Goal: Task Accomplishment & Management: Manage account settings

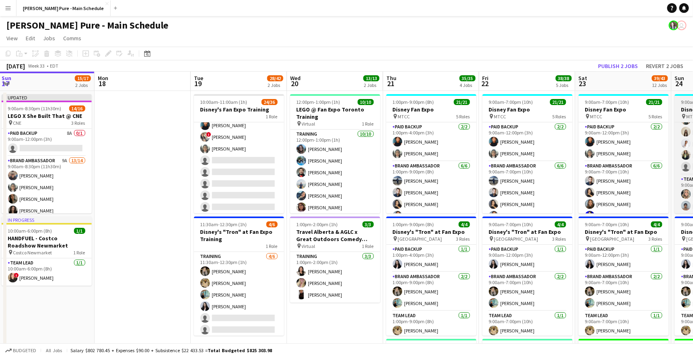
scroll to position [0, 301]
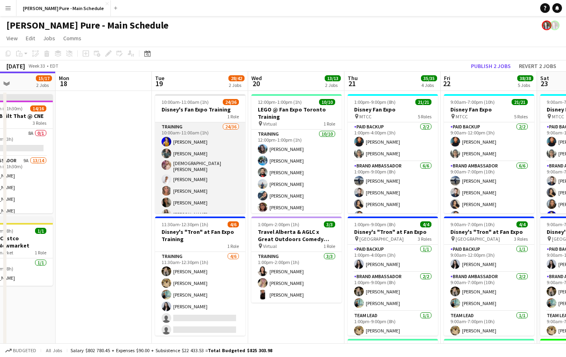
scroll to position [0, 237]
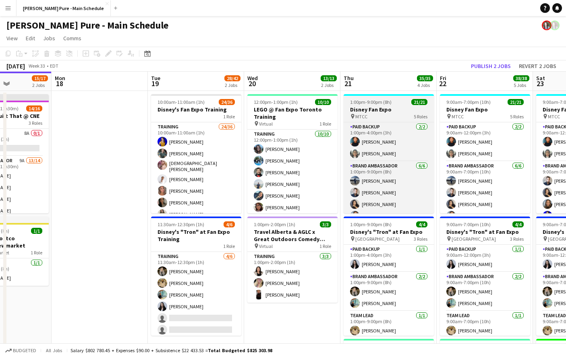
click at [375, 104] on span "1:00pm-9:00pm (8h)" at bounding box center [370, 102] width 41 height 6
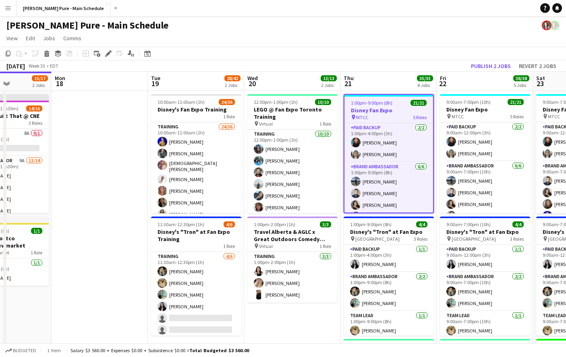
click at [375, 104] on span "1:00pm-9:00pm (8h)" at bounding box center [371, 103] width 41 height 6
click at [383, 107] on h3 "Disney Fan Expo" at bounding box center [388, 110] width 89 height 7
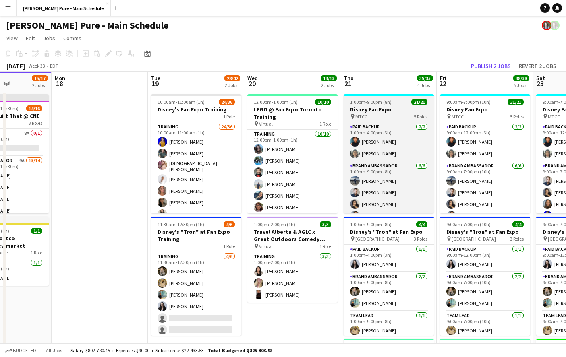
click at [383, 107] on h3 "Disney Fan Expo" at bounding box center [388, 109] width 90 height 7
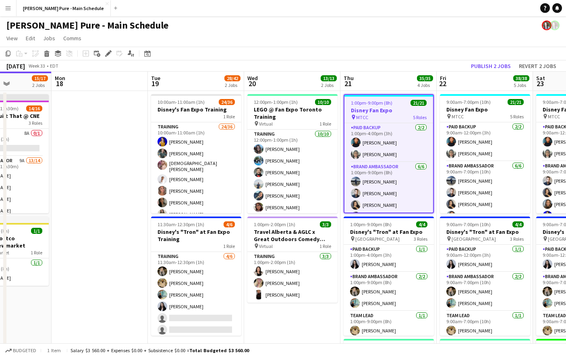
click at [385, 119] on div "pin MTCC 5 Roles" at bounding box center [388, 117] width 89 height 6
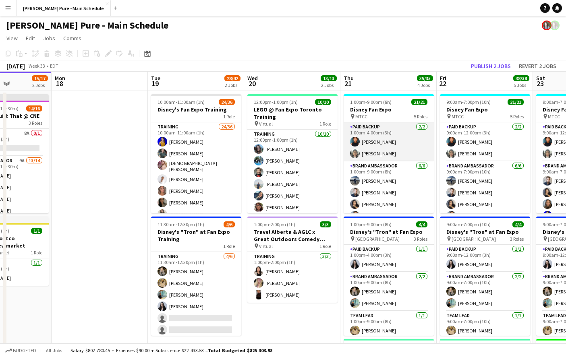
scroll to position [0, 237]
click at [401, 134] on app-card-role "Paid Backup 2/2 1:00pm-4:00pm (3h) Jonel Leslie Jennifer Chuk" at bounding box center [389, 141] width 90 height 39
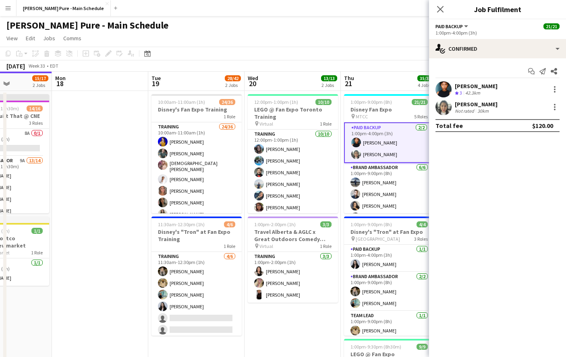
click at [491, 88] on div "Jonel Leslie Crew rating 3 42.3km" at bounding box center [497, 89] width 137 height 16
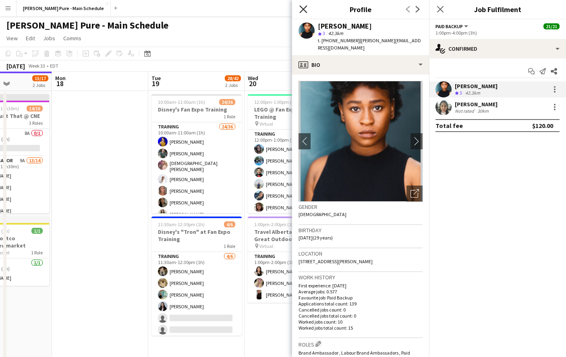
click at [301, 12] on icon "Close pop-in" at bounding box center [303, 9] width 8 height 8
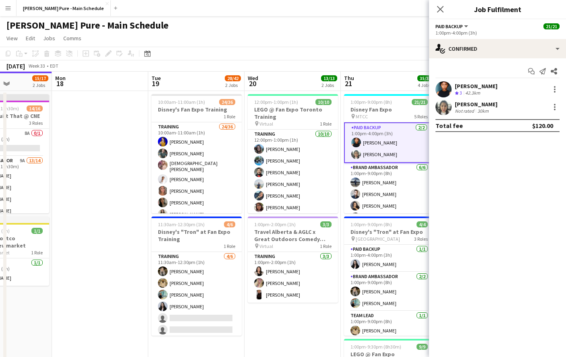
click at [465, 35] on div "1:00pm-4:00pm (3h)" at bounding box center [497, 33] width 124 height 6
click at [463, 23] on div "Paid Backup All roles Paid Backup" at bounding box center [452, 26] width 34 height 7
click at [465, 28] on button "Paid Backup" at bounding box center [452, 26] width 34 height 6
click at [447, 6] on div "Close pop-in" at bounding box center [440, 9] width 23 height 19
click at [441, 6] on icon "Close pop-in" at bounding box center [440, 9] width 8 height 8
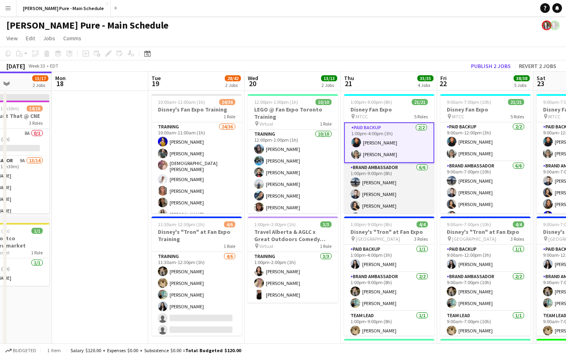
click at [389, 166] on app-card-role "Brand Ambassador 6/6 1:00pm-9:00pm (8h) William Bui DANA CARRABON ameerah nuri …" at bounding box center [389, 206] width 90 height 86
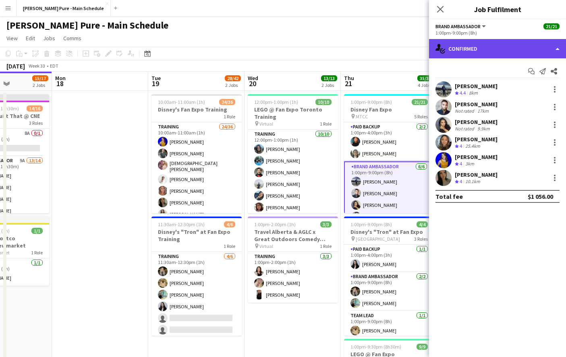
click at [517, 45] on div "single-neutral-actions-check-2 Confirmed" at bounding box center [497, 48] width 137 height 19
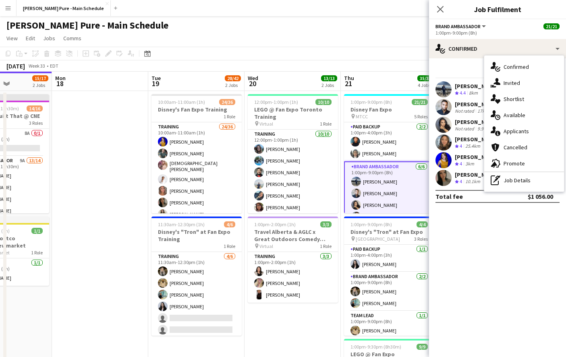
click at [445, 254] on mat-expansion-panel "check Confirmed Start chat Send notification Share William Bui Crew rating 4.4 …" at bounding box center [497, 207] width 137 height 299
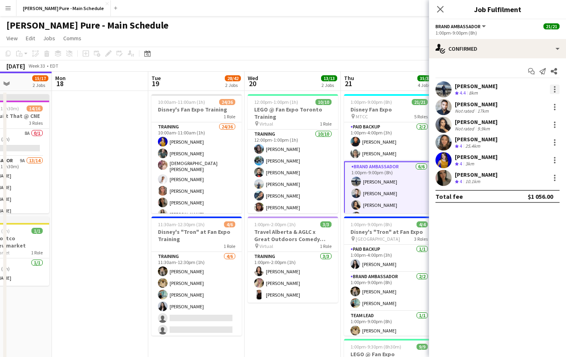
click at [554, 88] on div at bounding box center [555, 90] width 10 height 10
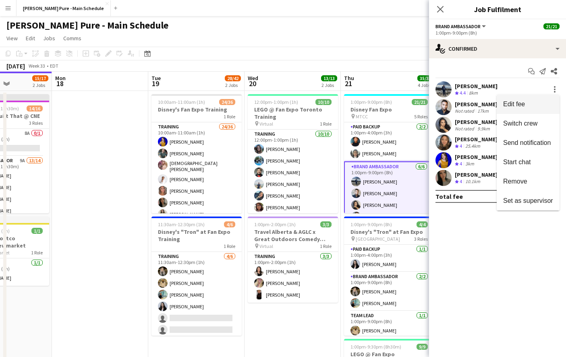
click at [519, 107] on span "Edit fee" at bounding box center [514, 104] width 22 height 7
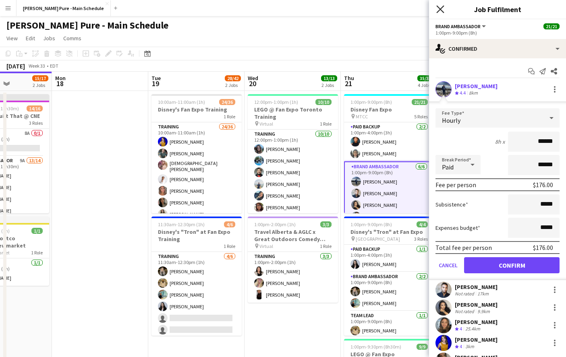
click at [437, 6] on icon "Close pop-in" at bounding box center [440, 9] width 8 height 8
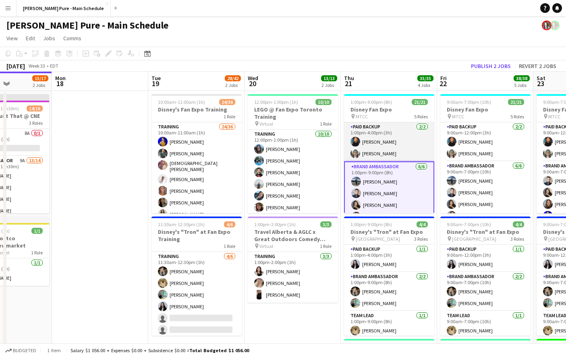
click at [387, 152] on app-card-role "Paid Backup 2/2 1:00pm-4:00pm (3h) Jonel Leslie Jennifer Chuk" at bounding box center [389, 141] width 90 height 39
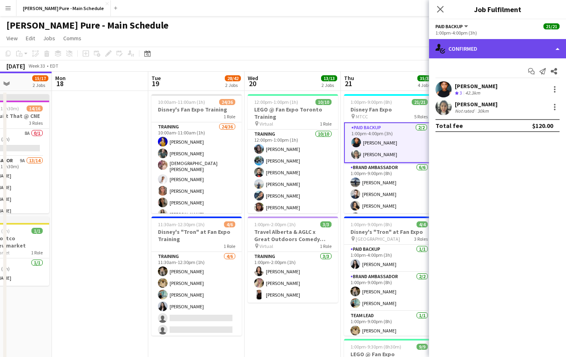
click at [555, 46] on div "single-neutral-actions-check-2 Confirmed" at bounding box center [497, 48] width 137 height 19
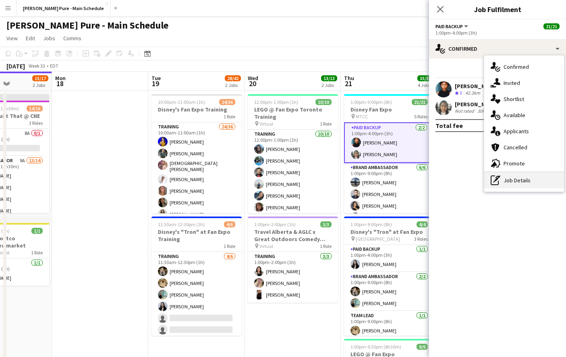
click at [511, 185] on div "pen-write Job Details" at bounding box center [524, 180] width 80 height 16
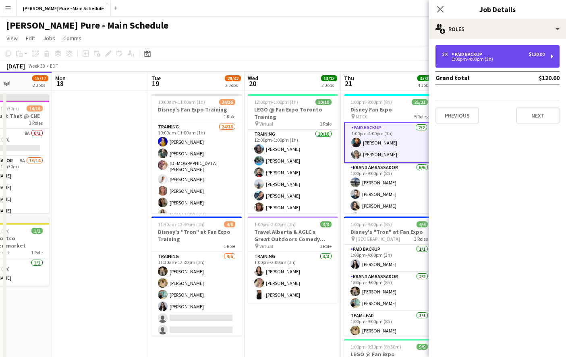
click at [517, 63] on div "2 x Paid Backup $120.00 1:00pm-4:00pm (3h)" at bounding box center [497, 56] width 124 height 23
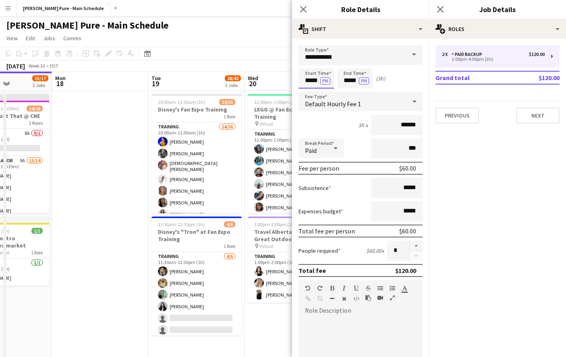
click at [319, 76] on input "*****" at bounding box center [315, 78] width 35 height 20
click at [310, 62] on div at bounding box center [308, 64] width 16 height 8
click at [310, 93] on div at bounding box center [308, 93] width 16 height 8
type input "*****"
click at [310, 93] on div at bounding box center [308, 93] width 16 height 8
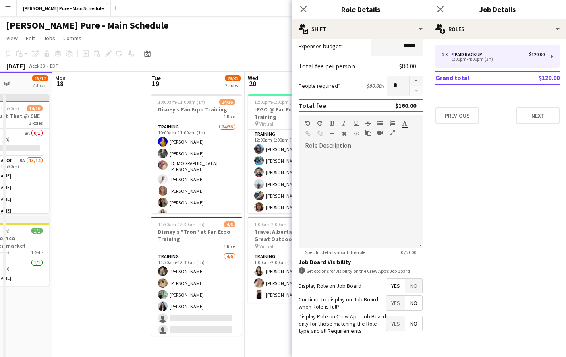
scroll to position [186, 0]
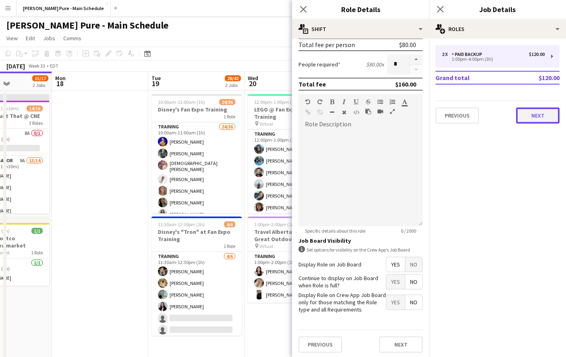
click at [545, 118] on button "Next" at bounding box center [537, 116] width 43 height 16
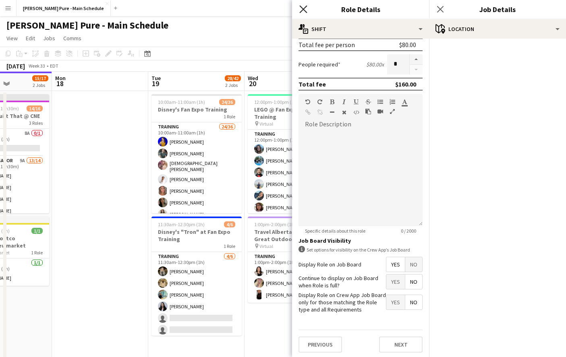
click at [304, 6] on icon "Close pop-in" at bounding box center [303, 9] width 8 height 8
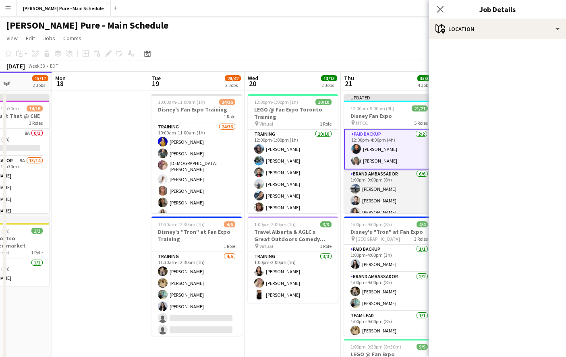
click at [379, 201] on app-card-role "Brand Ambassador 6/6 1:00pm-9:00pm (8h) William Bui DANA CARRABON ameerah nuri …" at bounding box center [389, 213] width 90 height 86
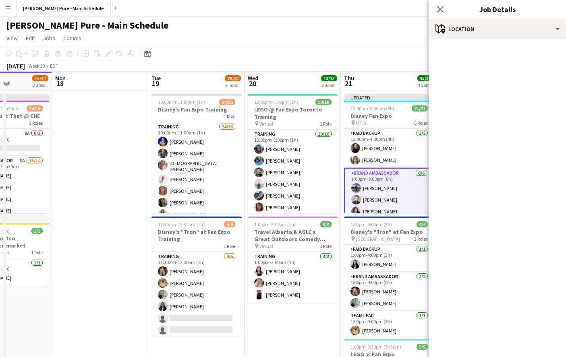
click at [408, 173] on app-card-role "Brand Ambassador 6/6 1:00pm-9:00pm (8h) William Bui DANA CARRABON ameerah nuri …" at bounding box center [389, 211] width 90 height 87
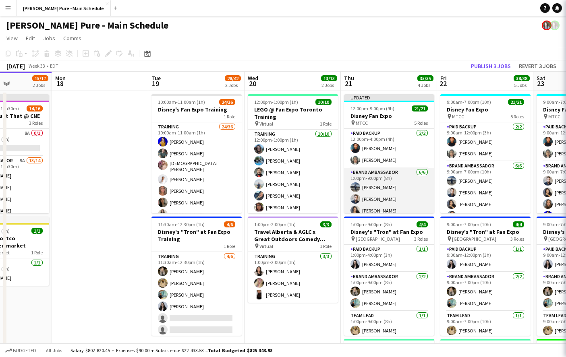
click at [408, 173] on app-card-role "Brand Ambassador 6/6 1:00pm-9:00pm (8h) William Bui DANA CARRABON ameerah nuri …" at bounding box center [389, 211] width 90 height 86
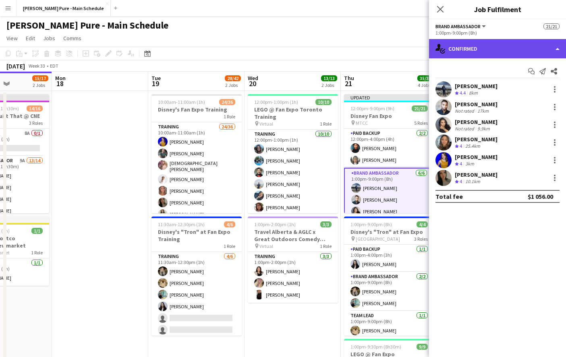
click at [481, 52] on div "single-neutral-actions-check-2 Confirmed" at bounding box center [497, 48] width 137 height 19
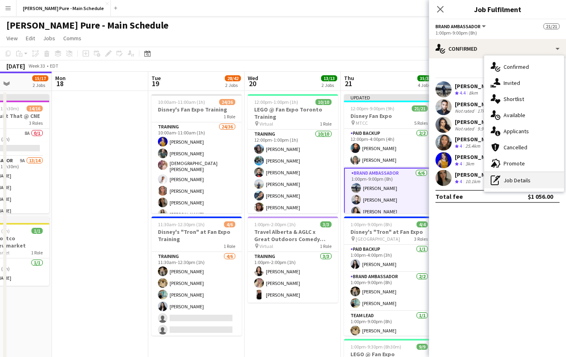
click at [507, 181] on div "pen-write Job Details" at bounding box center [524, 180] width 80 height 16
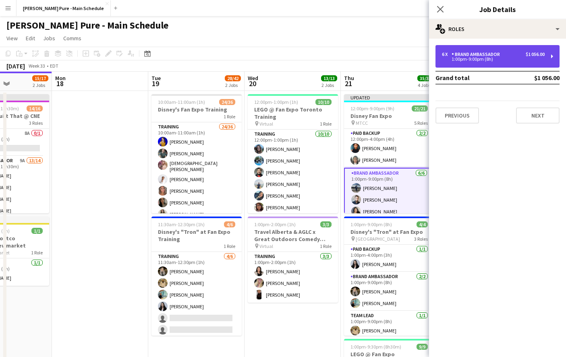
click at [475, 58] on div "1:00pm-9:00pm (8h)" at bounding box center [493, 59] width 103 height 4
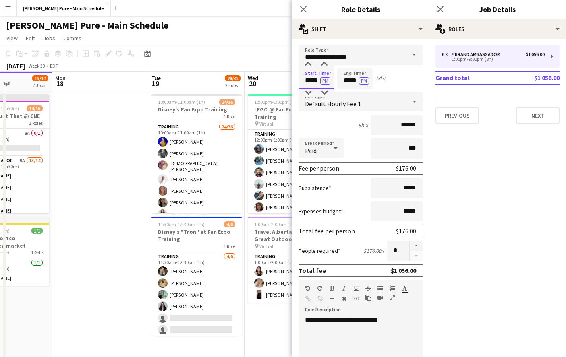
click at [314, 76] on input "*****" at bounding box center [315, 78] width 35 height 20
click at [310, 59] on input "**********" at bounding box center [360, 55] width 124 height 20
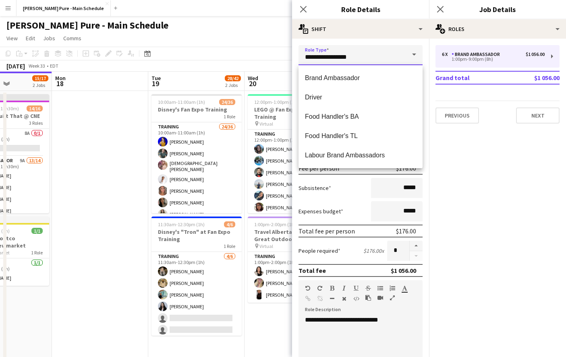
click at [308, 58] on input "**********" at bounding box center [360, 55] width 124 height 20
click at [414, 55] on span at bounding box center [413, 54] width 17 height 19
click at [499, 157] on mat-expansion-panel "pencil3 General details 6 x Brand Ambassador $1 056.00 1:00pm-9:00pm (8h) Grand…" at bounding box center [497, 198] width 137 height 319
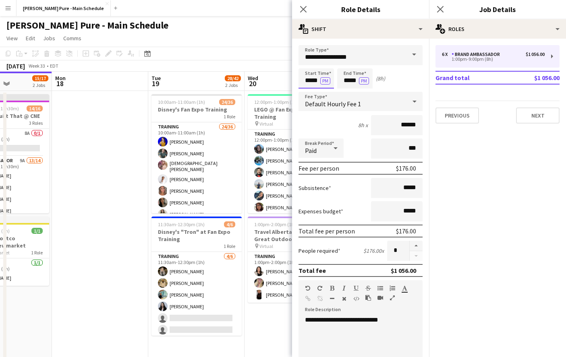
click at [317, 84] on input "*****" at bounding box center [315, 78] width 35 height 20
type input "*****"
click at [309, 94] on div at bounding box center [308, 93] width 16 height 8
click at [548, 116] on button "Next" at bounding box center [537, 116] width 43 height 16
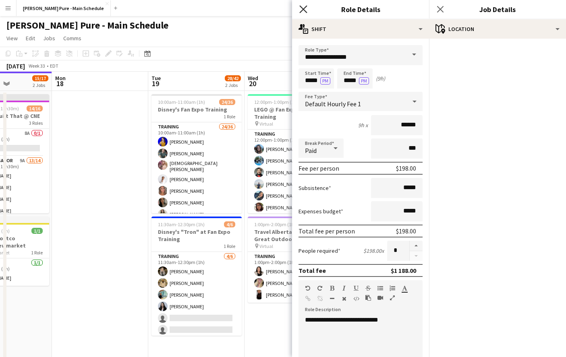
click at [302, 9] on icon at bounding box center [303, 9] width 8 height 8
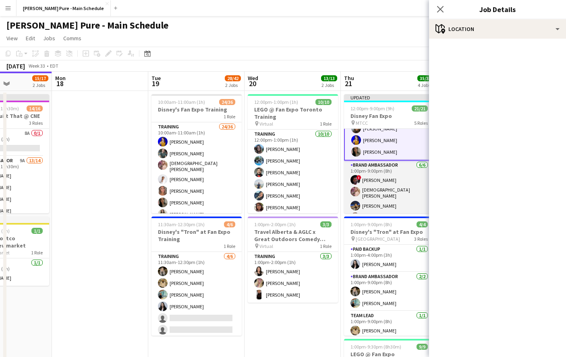
click at [372, 168] on app-card-role "Brand Ambassador 6/6 1:00pm-9:00pm (8h) ! Anthony Kerr Cristiana Bodnariuc Riti…" at bounding box center [389, 205] width 90 height 88
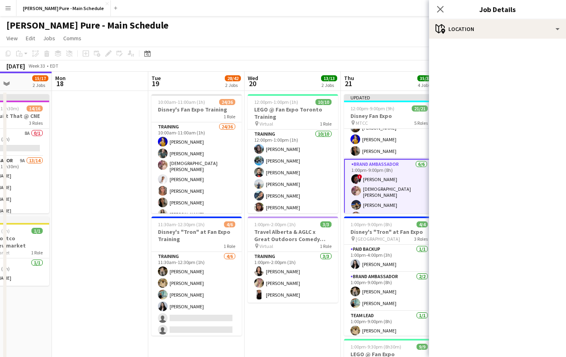
scroll to position [94, 0]
click at [372, 168] on app-card-role "Brand Ambassador 6/6 1:00pm-9:00pm (8h) ! Anthony Kerr Cristiana Bodnariuc Riti…" at bounding box center [389, 205] width 90 height 90
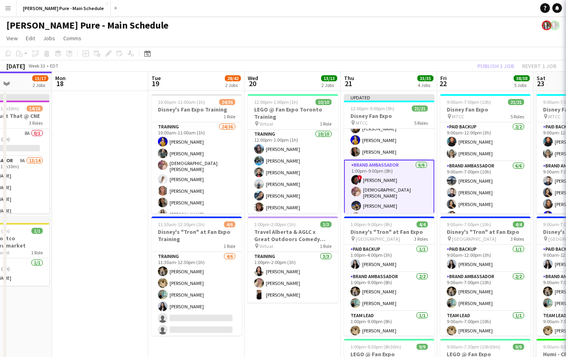
click at [372, 168] on app-card-role "Brand Ambassador 6/6 1:00pm-9:00pm (8h) ! Anthony Kerr Cristiana Bodnariuc Riti…" at bounding box center [389, 205] width 90 height 90
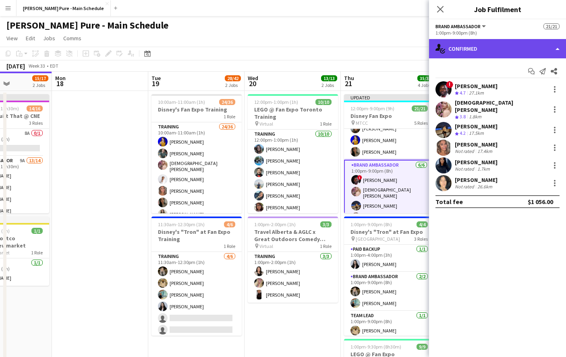
click at [474, 45] on div "single-neutral-actions-check-2 Confirmed" at bounding box center [497, 48] width 137 height 19
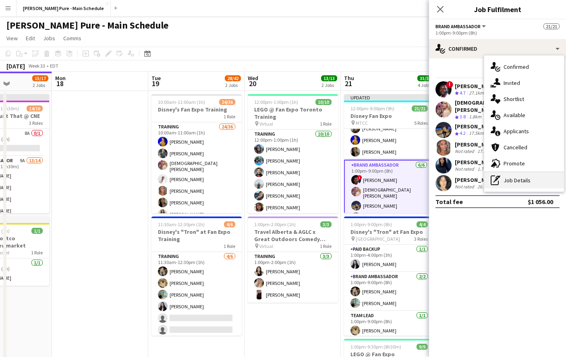
click at [513, 177] on div "pen-write Job Details" at bounding box center [524, 180] width 80 height 16
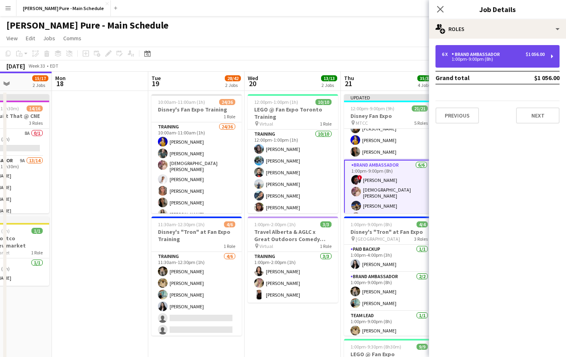
click at [457, 54] on div "Brand Ambassador" at bounding box center [477, 55] width 52 height 6
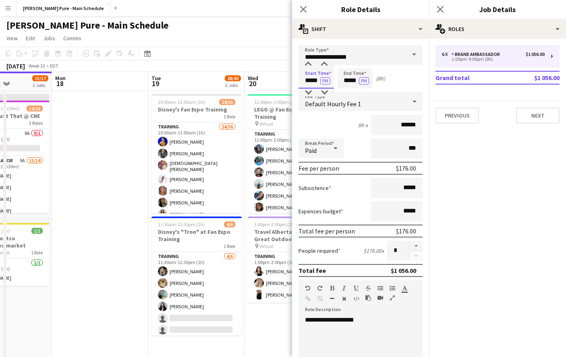
click at [317, 82] on input "*****" at bounding box center [315, 78] width 35 height 20
type input "*****"
click at [310, 90] on div at bounding box center [308, 93] width 16 height 8
click at [306, 10] on icon "Close pop-in" at bounding box center [303, 9] width 8 height 8
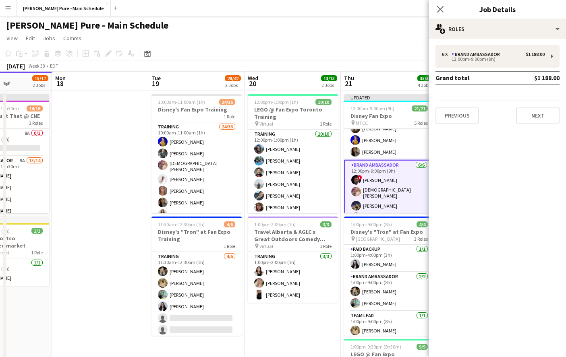
click at [530, 105] on div "Previous Next" at bounding box center [497, 112] width 124 height 23
click at [530, 112] on button "Next" at bounding box center [537, 116] width 43 height 16
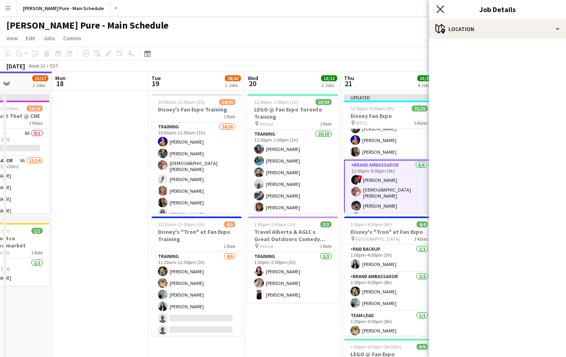
click at [442, 6] on icon "Close pop-in" at bounding box center [440, 9] width 8 height 8
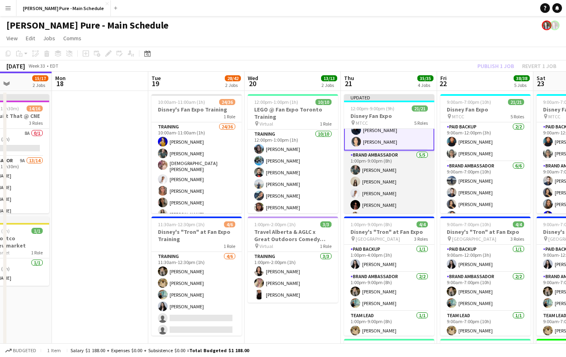
click at [396, 153] on app-card-role "Brand Ambassador 5/5 1:00pm-9:00pm (8h) Dylan Watts Geanie Luu Jessica Opoku-Am…" at bounding box center [389, 188] width 90 height 74
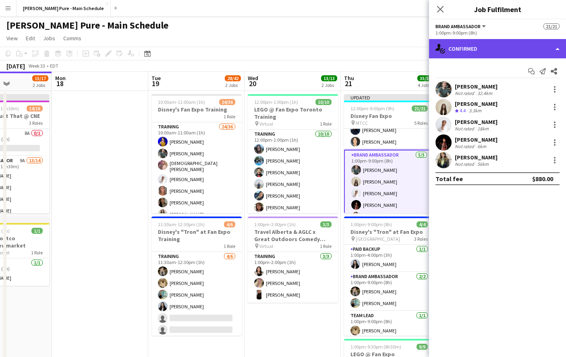
click at [458, 46] on div "single-neutral-actions-check-2 Confirmed" at bounding box center [497, 48] width 137 height 19
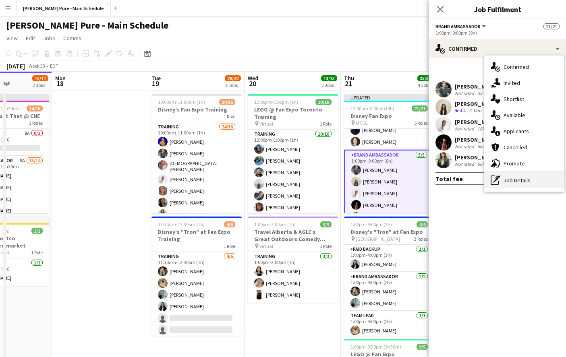
click at [500, 184] on div "pen-write Job Details" at bounding box center [524, 180] width 80 height 16
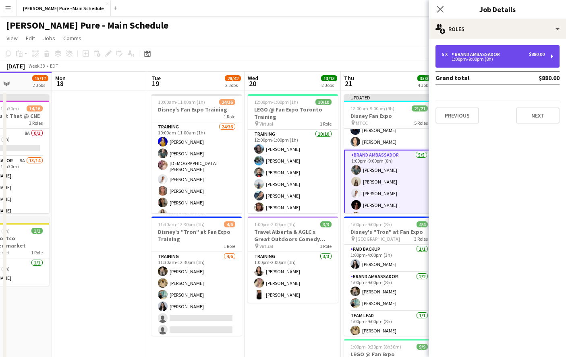
click at [443, 56] on div "5 x" at bounding box center [447, 55] width 10 height 6
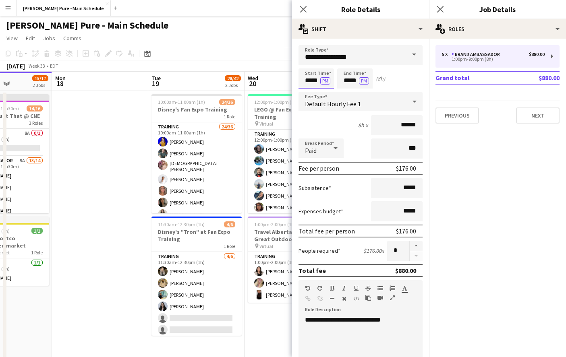
click at [319, 83] on input "*****" at bounding box center [315, 78] width 35 height 20
type input "*****"
click at [311, 91] on div at bounding box center [308, 93] width 16 height 8
click at [305, 10] on icon "Close pop-in" at bounding box center [303, 9] width 8 height 8
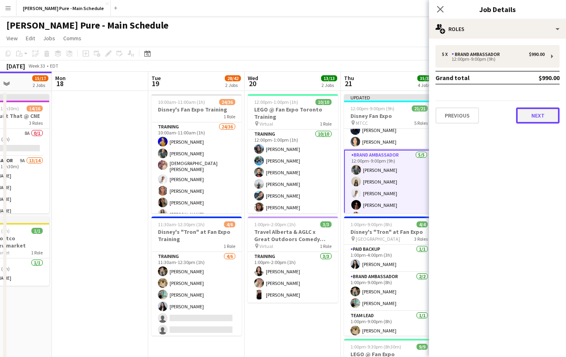
click at [553, 112] on button "Next" at bounding box center [537, 116] width 43 height 16
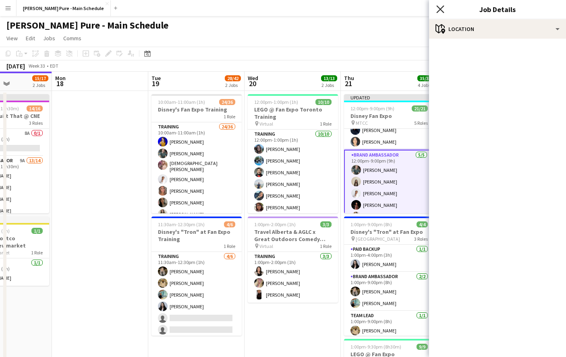
click at [440, 10] on icon "Close pop-in" at bounding box center [440, 9] width 8 height 8
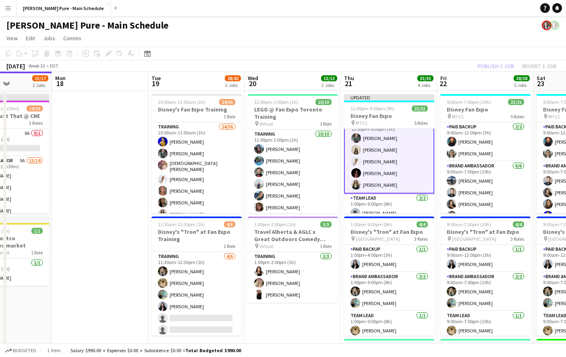
scroll to position [240, 0]
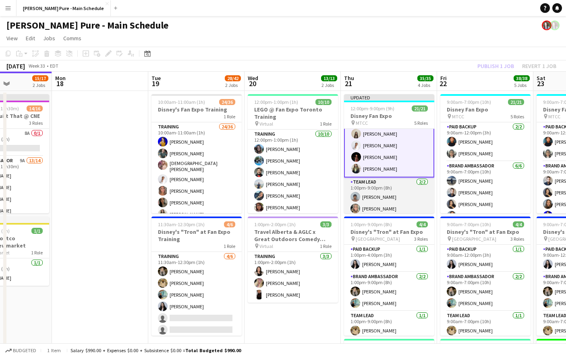
click at [406, 180] on app-card-role "Team Lead 2/2 1:00pm-9:00pm (8h) Kelc Noble Jade Askin" at bounding box center [389, 197] width 90 height 39
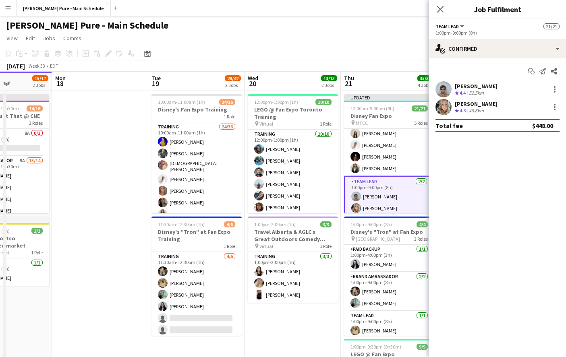
click at [462, 60] on div "Start chat Send notification Share Kelc Noble Crew rating 4.4 52.5km Jade Askin…" at bounding box center [497, 98] width 137 height 80
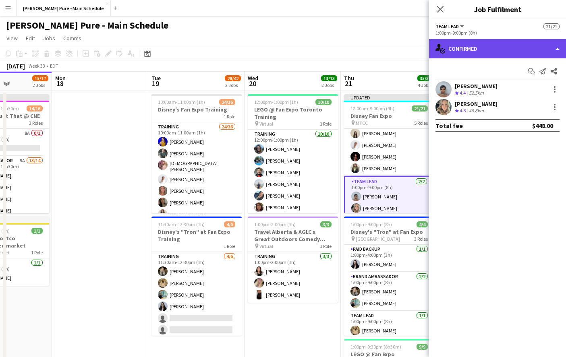
click at [457, 52] on div "single-neutral-actions-check-2 Confirmed" at bounding box center [497, 48] width 137 height 19
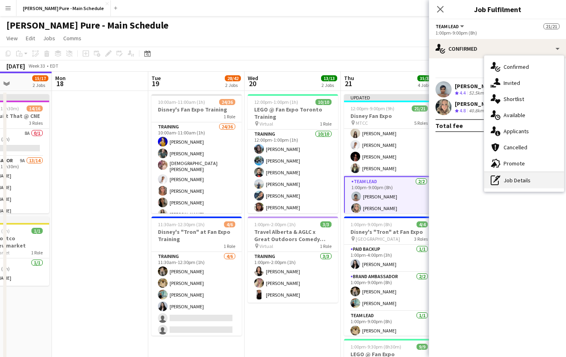
click at [499, 180] on icon "pen-write" at bounding box center [495, 181] width 10 height 10
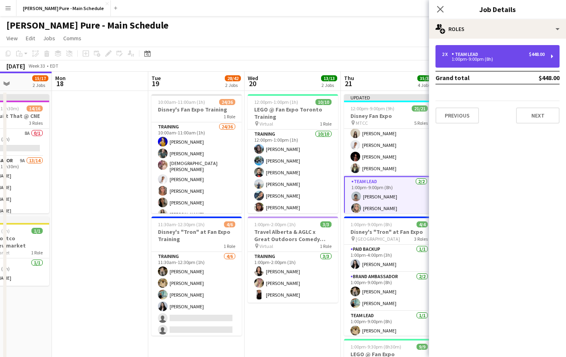
click at [465, 64] on div "2 x Team Lead $448.00 1:00pm-9:00pm (8h)" at bounding box center [497, 56] width 124 height 23
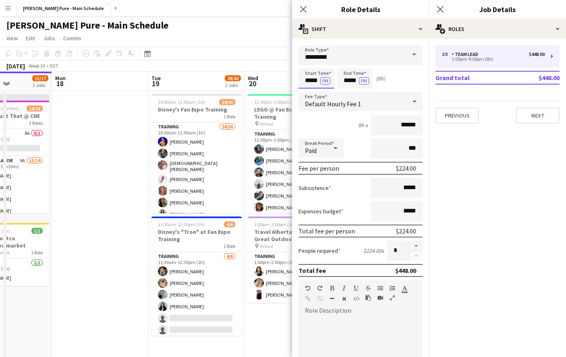
click at [313, 82] on input "*****" at bounding box center [315, 78] width 35 height 20
type input "*****"
click at [310, 92] on div at bounding box center [308, 93] width 16 height 8
click at [307, 13] on app-icon "Close pop-in" at bounding box center [304, 10] width 12 height 12
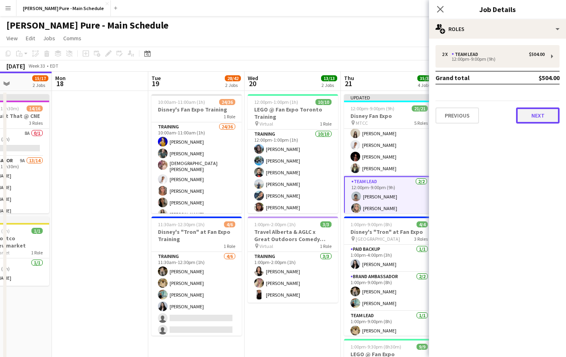
click at [539, 120] on button "Next" at bounding box center [537, 116] width 43 height 16
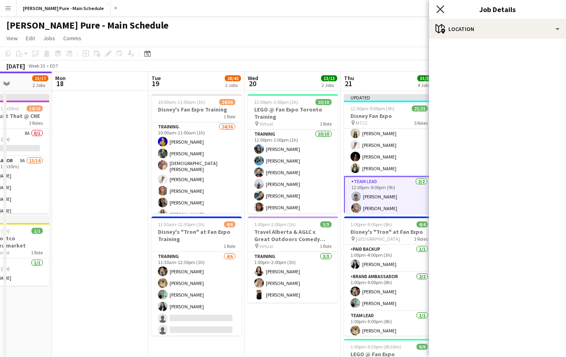
click at [442, 10] on icon "Close pop-in" at bounding box center [440, 9] width 8 height 8
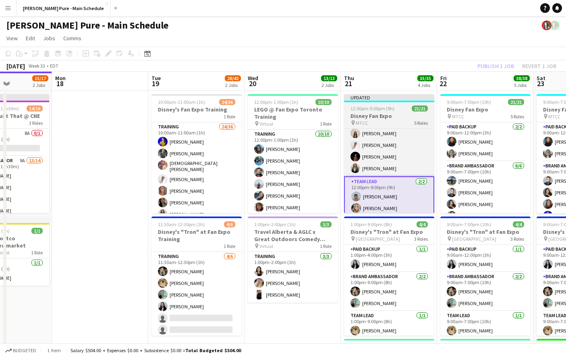
click at [399, 100] on div "Updated" at bounding box center [389, 97] width 90 height 6
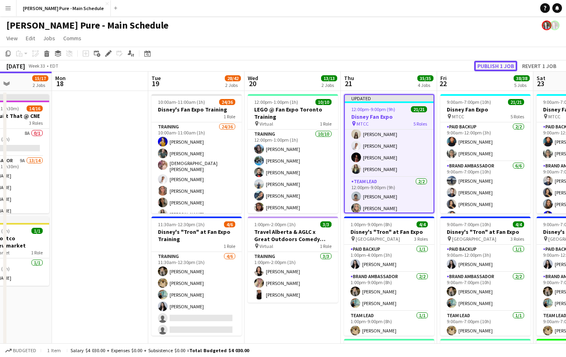
click at [496, 64] on button "Publish 1 job" at bounding box center [495, 66] width 43 height 10
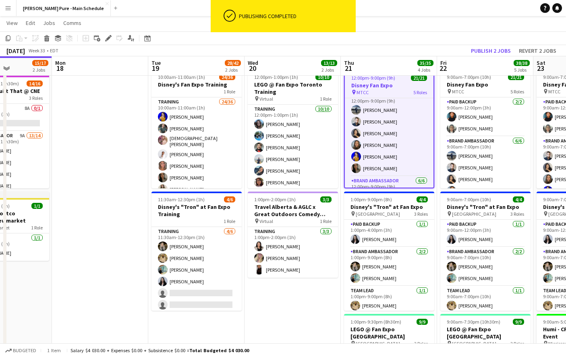
scroll to position [0, 0]
